Goal: Information Seeking & Learning: Learn about a topic

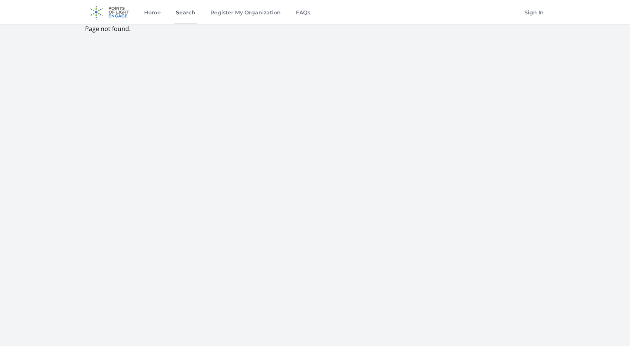
click at [188, 16] on link "Search" at bounding box center [185, 12] width 22 height 24
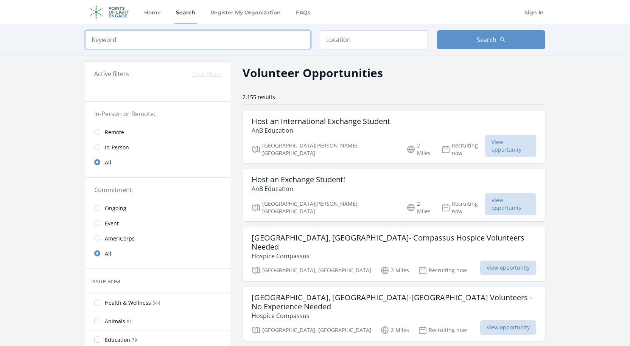
click at [222, 45] on input "search" at bounding box center [197, 39] width 225 height 19
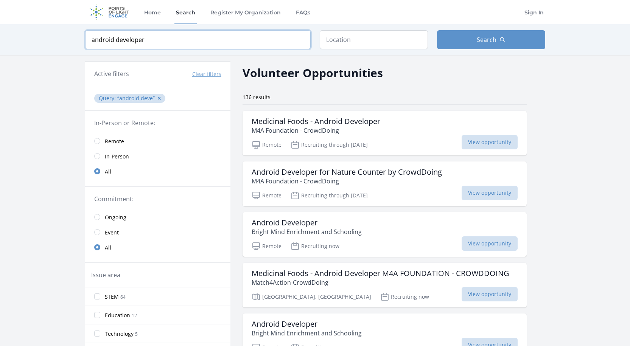
type input "android developer"
click button "submit" at bounding box center [0, 0] width 0 height 0
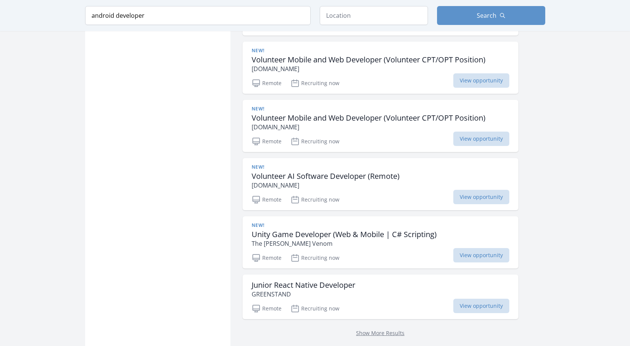
scroll to position [1009, 0]
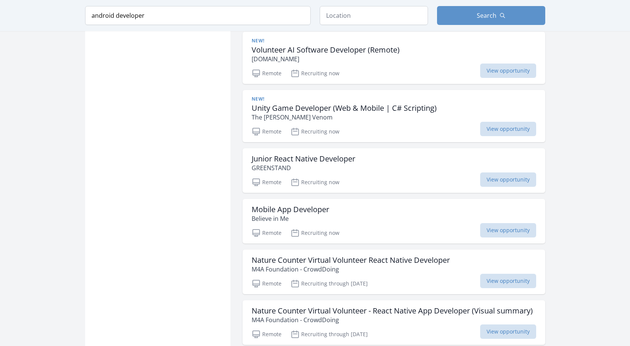
scroll to position [1071, 0]
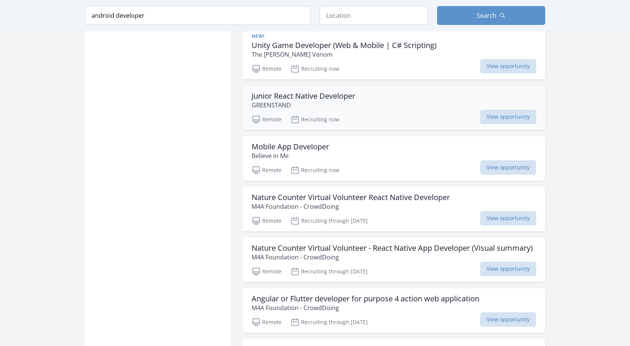
click at [324, 105] on p "GREENSTAND" at bounding box center [304, 105] width 104 height 9
click at [292, 101] on h3 "Junior React Native Developer" at bounding box center [304, 96] width 104 height 9
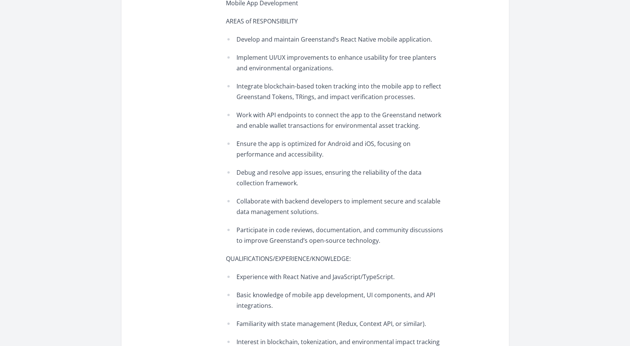
scroll to position [504, 0]
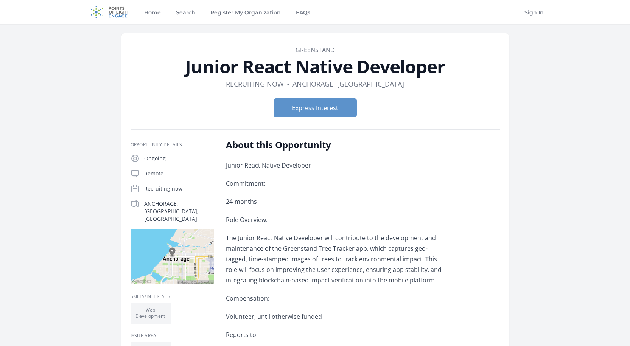
scroll to position [441, 0]
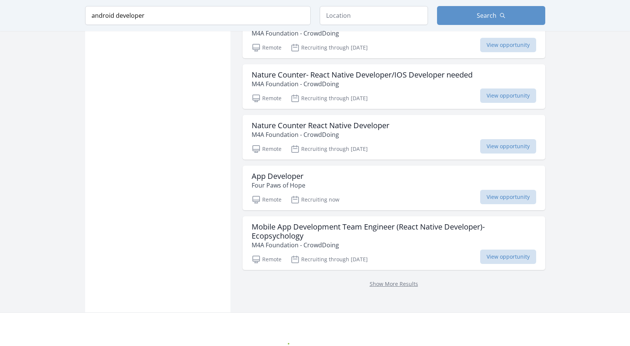
scroll to position [2017, 0]
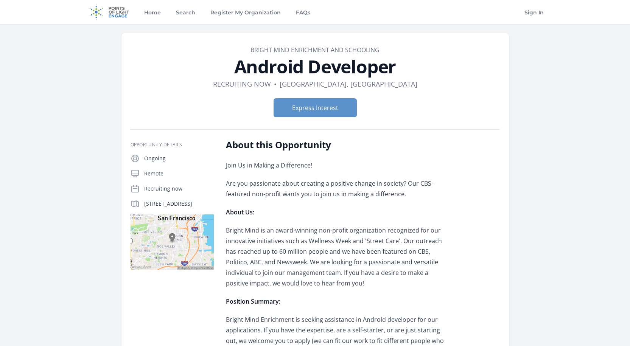
click at [441, 179] on p "Are you passionate about creating a positive change in society? Our CBS-feature…" at bounding box center [336, 188] width 221 height 21
